Goal: Information Seeking & Learning: Learn about a topic

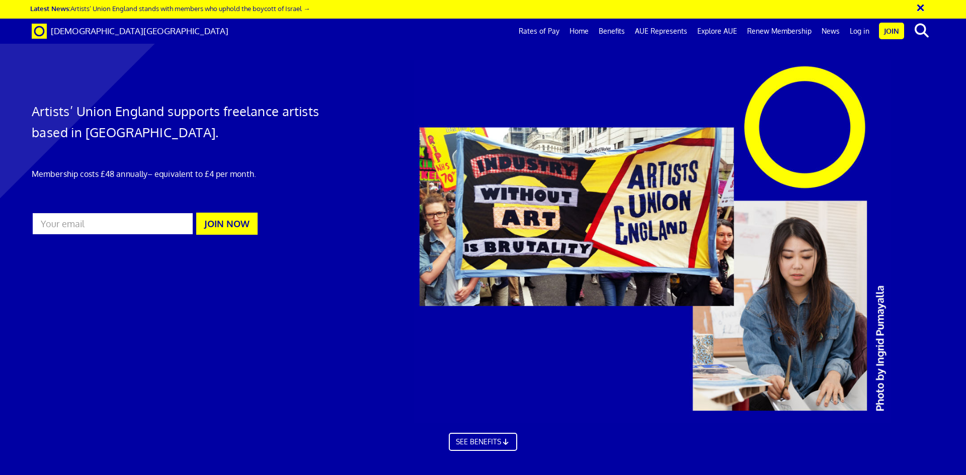
scroll to position [0, 16]
click at [473, 431] on link "SEE BENEFITS" at bounding box center [482, 441] width 75 height 20
drag, startPoint x: 201, startPoint y: 109, endPoint x: 329, endPoint y: 109, distance: 128.3
click at [328, 109] on div "Artists’ Union England supports freelance artists based in [GEOGRAPHIC_DATA]. M…" at bounding box center [177, 151] width 306 height 183
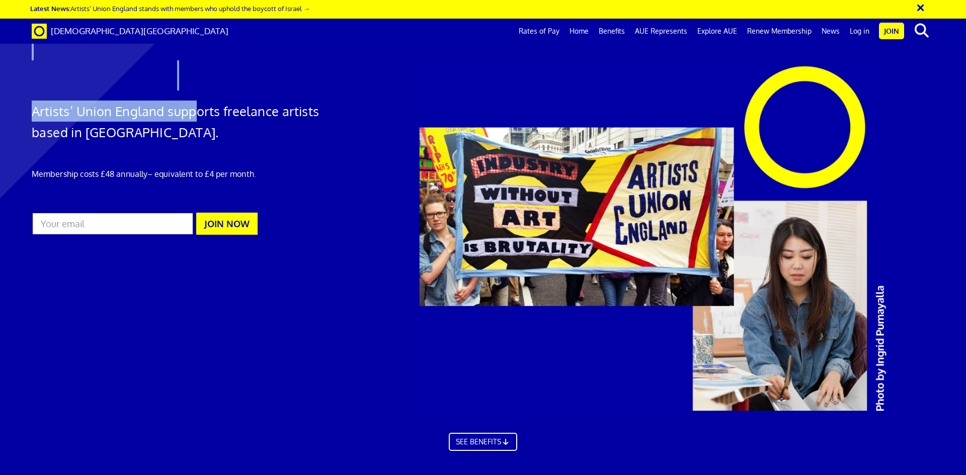
drag, startPoint x: 23, startPoint y: 113, endPoint x: 238, endPoint y: 112, distance: 215.3
click at [212, 111] on div "Artists’ Union England supports freelance artists based in [GEOGRAPHIC_DATA]. M…" at bounding box center [483, 250] width 966 height 481
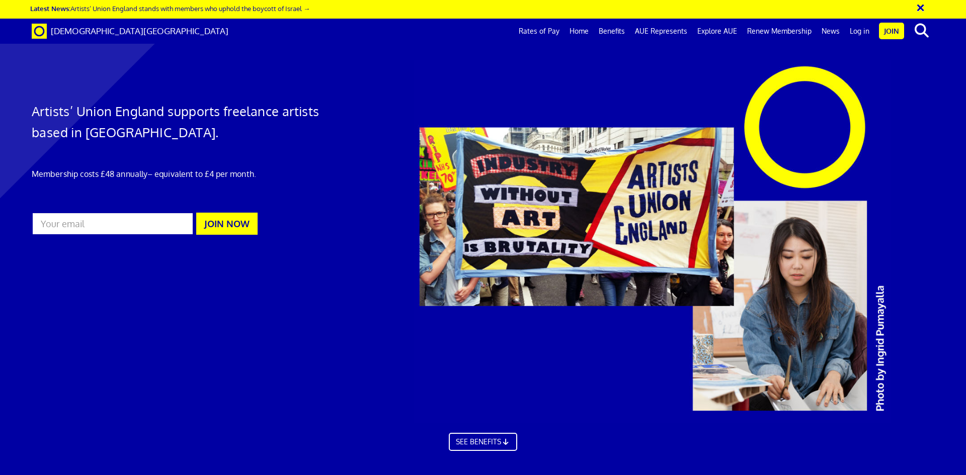
click at [238, 113] on h1 "Artists’ Union England supports freelance artists based in [GEOGRAPHIC_DATA]." at bounding box center [177, 122] width 291 height 42
drag, startPoint x: 177, startPoint y: 113, endPoint x: 308, endPoint y: 117, distance: 130.8
click at [301, 117] on h1 "Artists’ Union England supports freelance artists based in [GEOGRAPHIC_DATA]." at bounding box center [177, 122] width 291 height 42
drag, startPoint x: 94, startPoint y: 118, endPoint x: 239, endPoint y: 119, distance: 144.9
click at [227, 120] on h1 "Artists’ Union England supports freelance artists based in [GEOGRAPHIC_DATA]." at bounding box center [177, 122] width 291 height 42
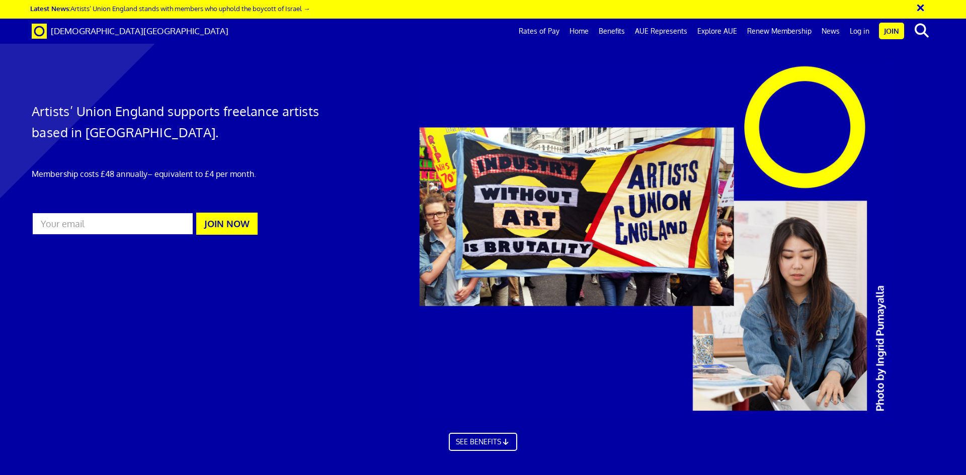
click at [252, 119] on h1 "Artists’ Union England supports freelance artists based in [GEOGRAPHIC_DATA]." at bounding box center [177, 122] width 291 height 42
drag, startPoint x: 129, startPoint y: 120, endPoint x: 180, endPoint y: 121, distance: 51.3
click at [175, 121] on h1 "Artists’ Union England supports freelance artists based in [GEOGRAPHIC_DATA]." at bounding box center [177, 122] width 291 height 42
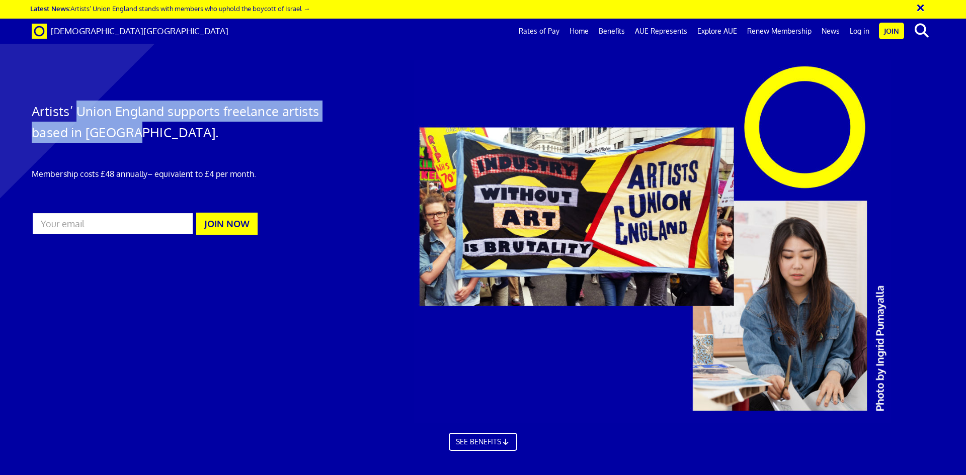
drag, startPoint x: 79, startPoint y: 121, endPoint x: 184, endPoint y: 134, distance: 105.9
click at [176, 132] on h1 "Artists’ Union England supports freelance artists based in [GEOGRAPHIC_DATA]." at bounding box center [177, 122] width 291 height 42
click at [184, 134] on h1 "Artists’ Union England supports freelance artists based in [GEOGRAPHIC_DATA]." at bounding box center [177, 122] width 291 height 42
